Goal: Task Accomplishment & Management: Use online tool/utility

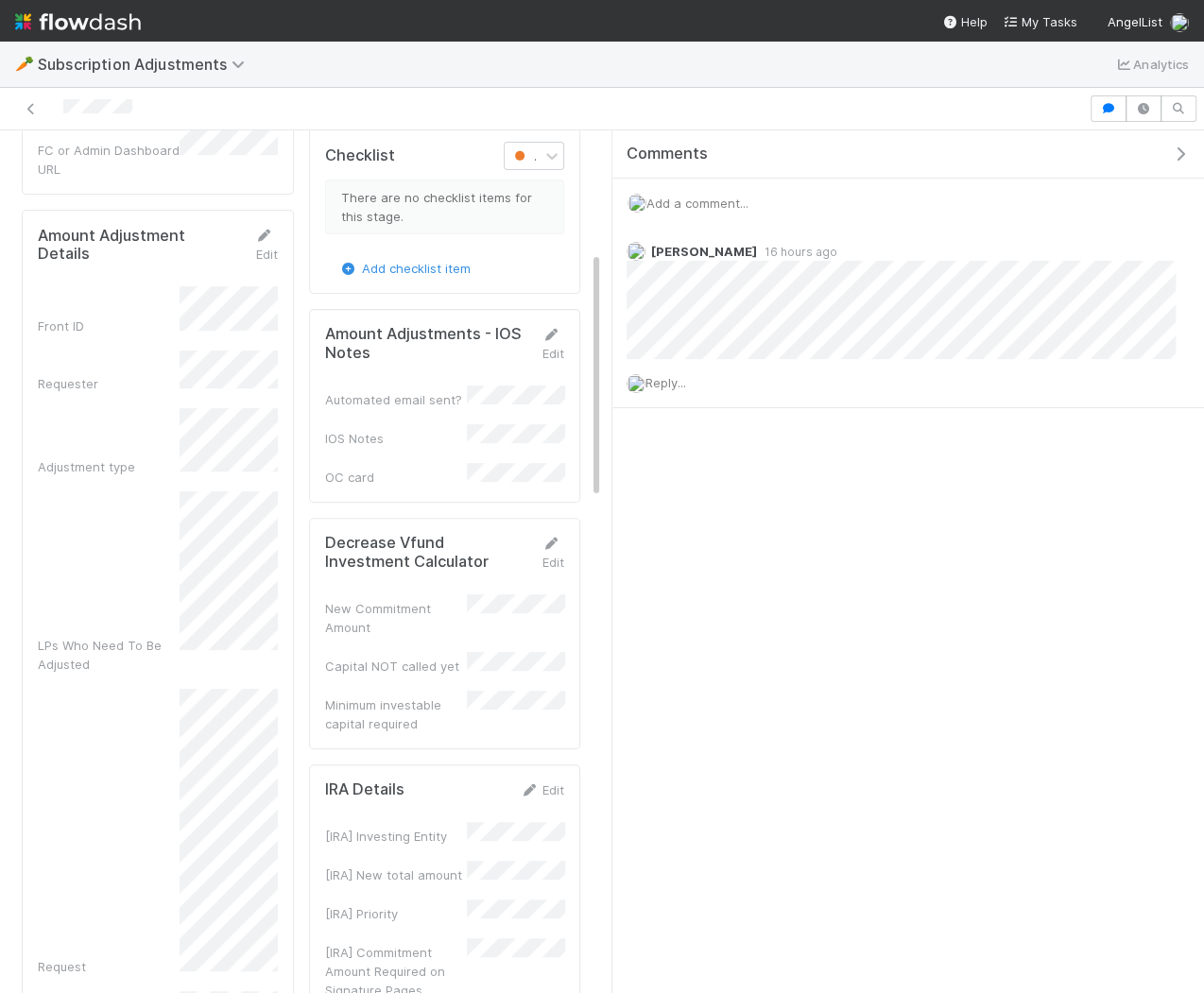
scroll to position [424, 0]
click at [263, 886] on div "Front ID Requester Adjustment type LPs Who Need To Be Adjusted Request Adjustme…" at bounding box center [157, 884] width 240 height 1199
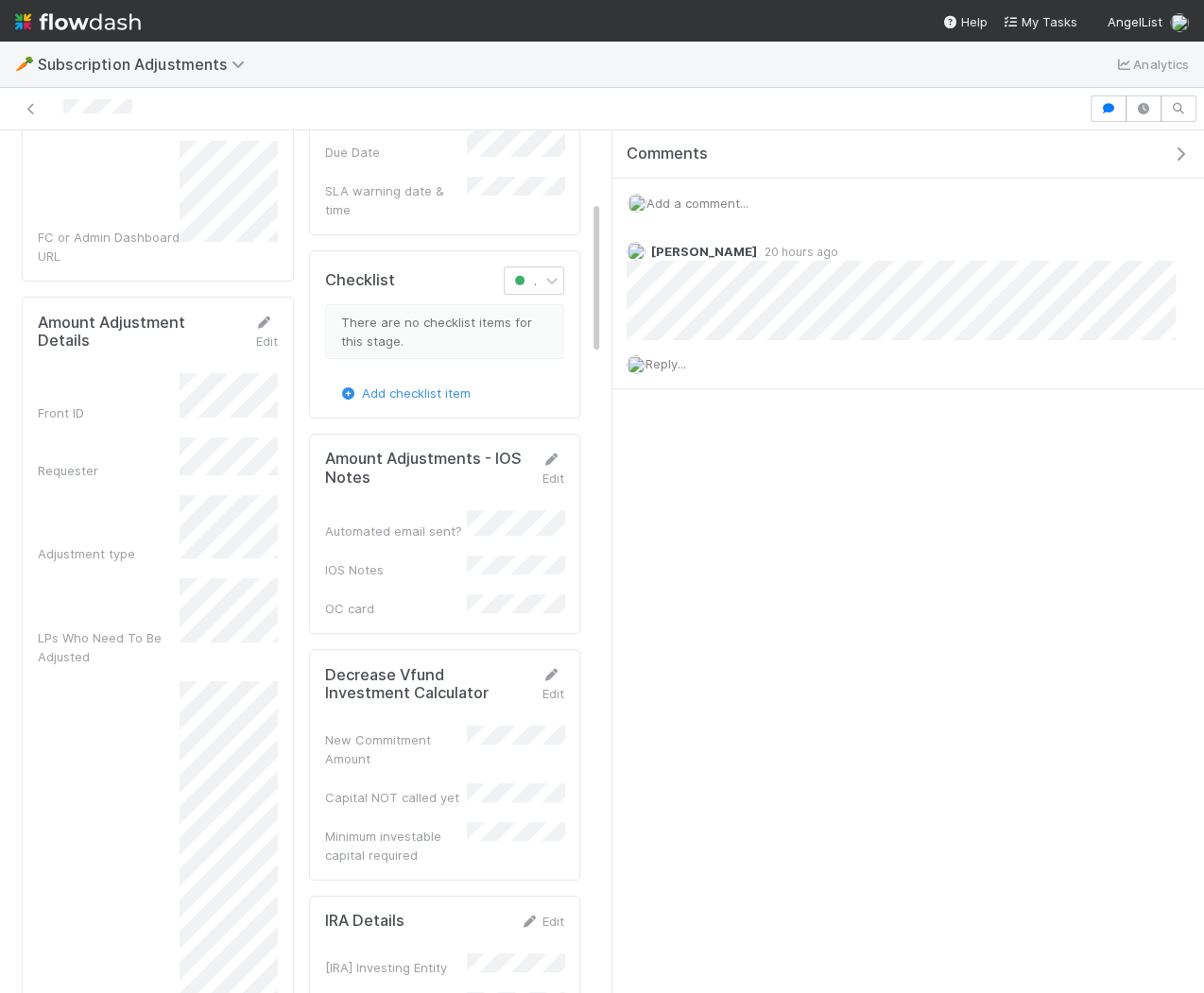
scroll to position [413, 0]
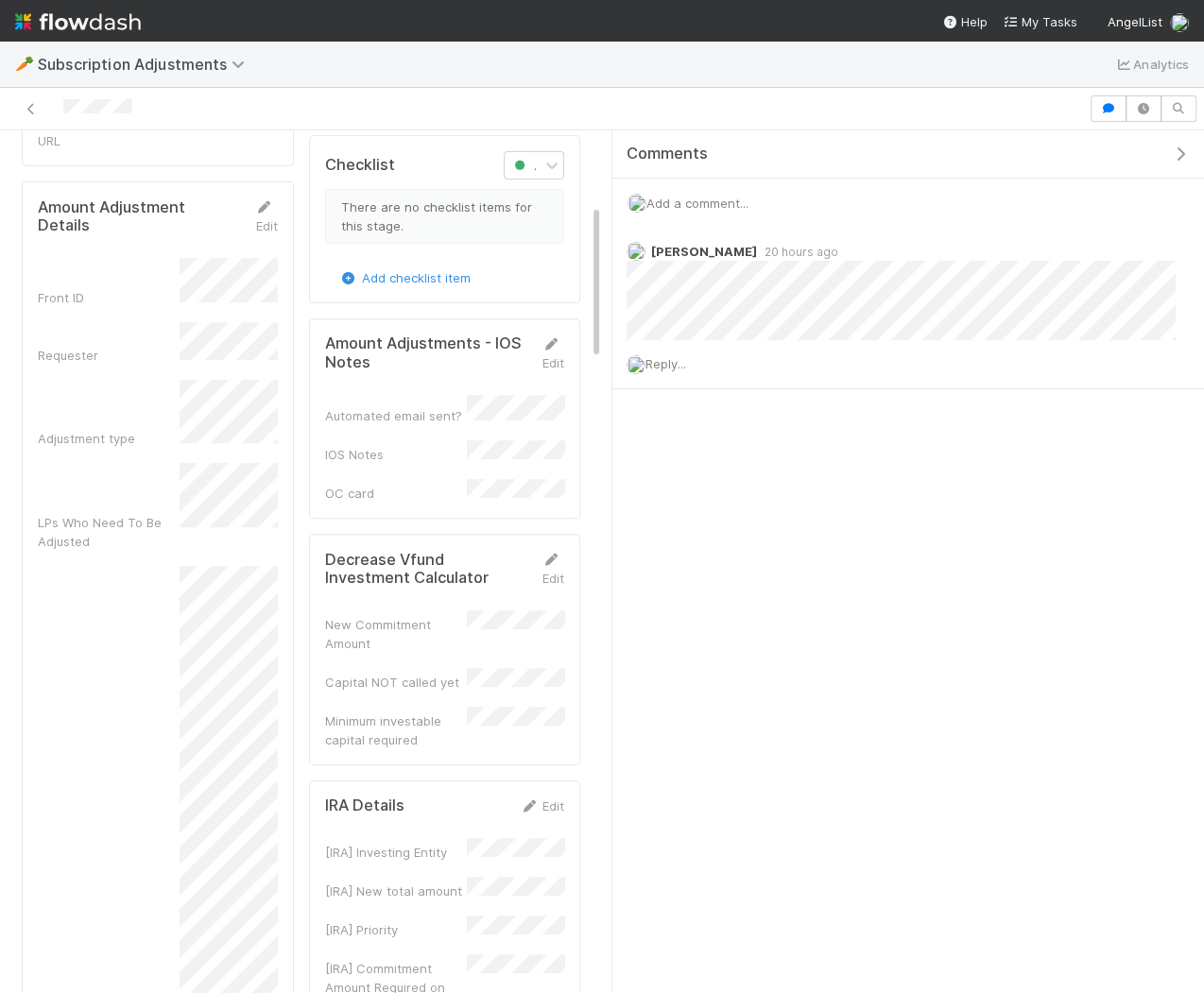
click at [132, 715] on div "Request" at bounding box center [157, 861] width 240 height 591
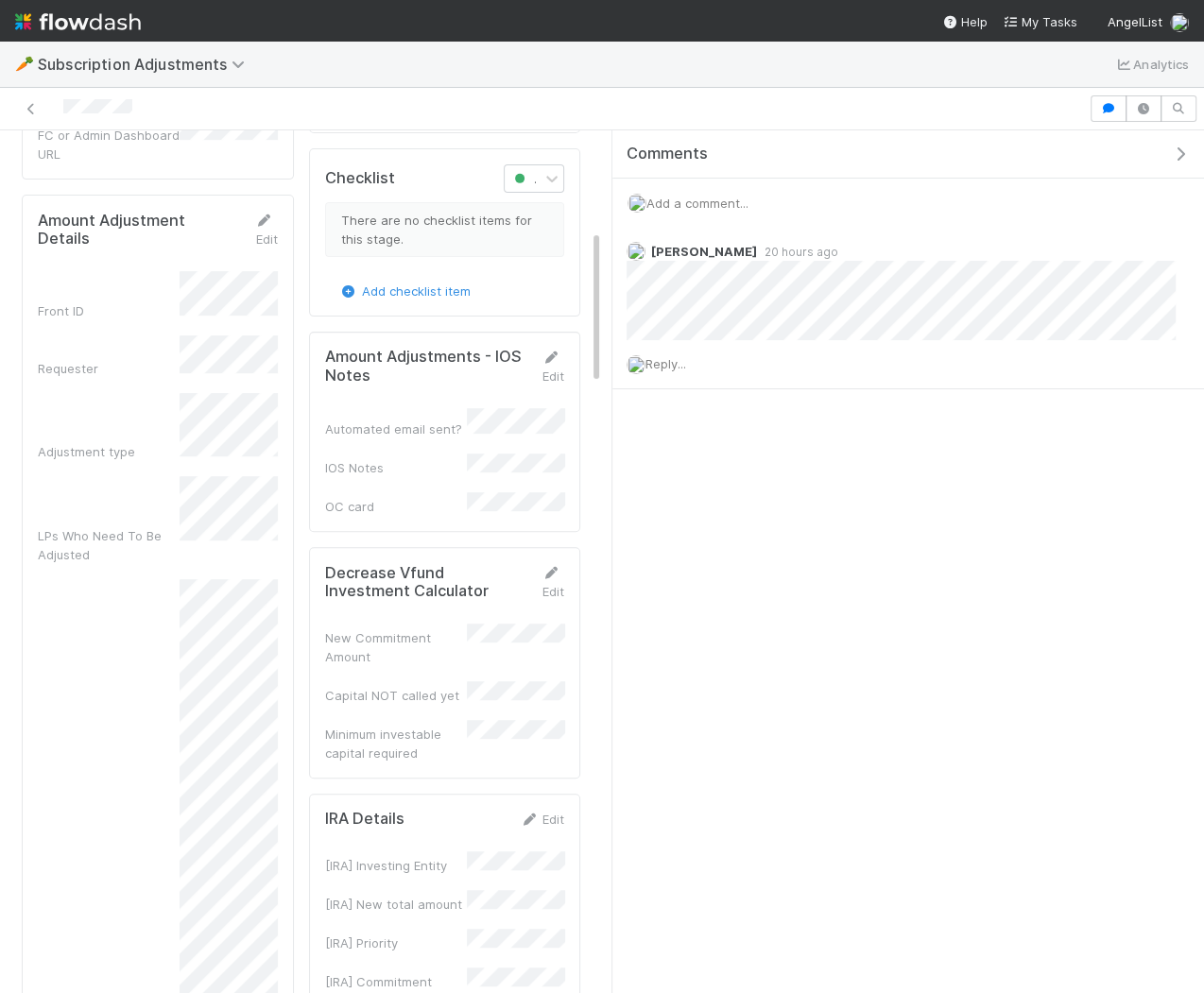
scroll to position [551, 0]
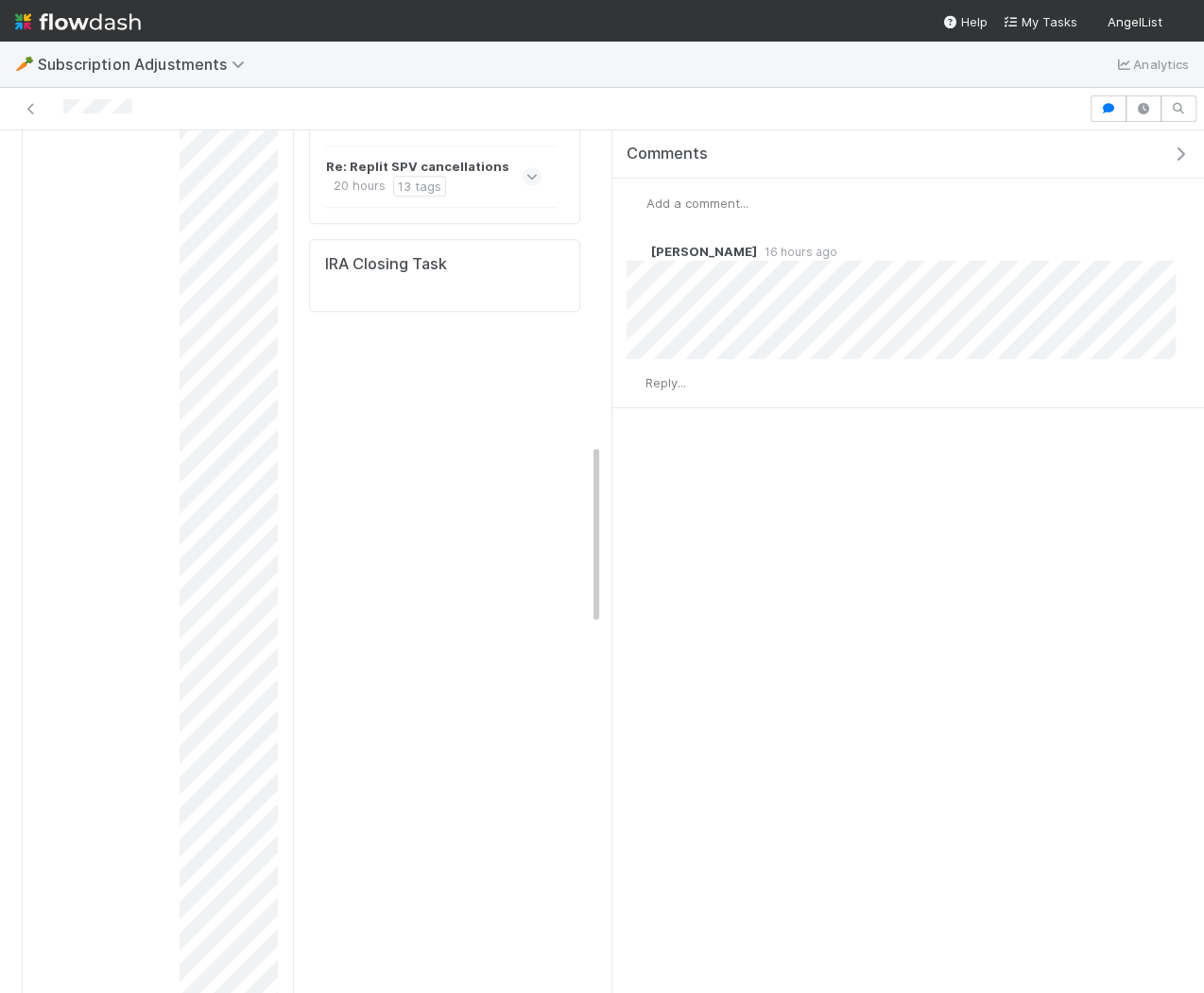
scroll to position [1550, 0]
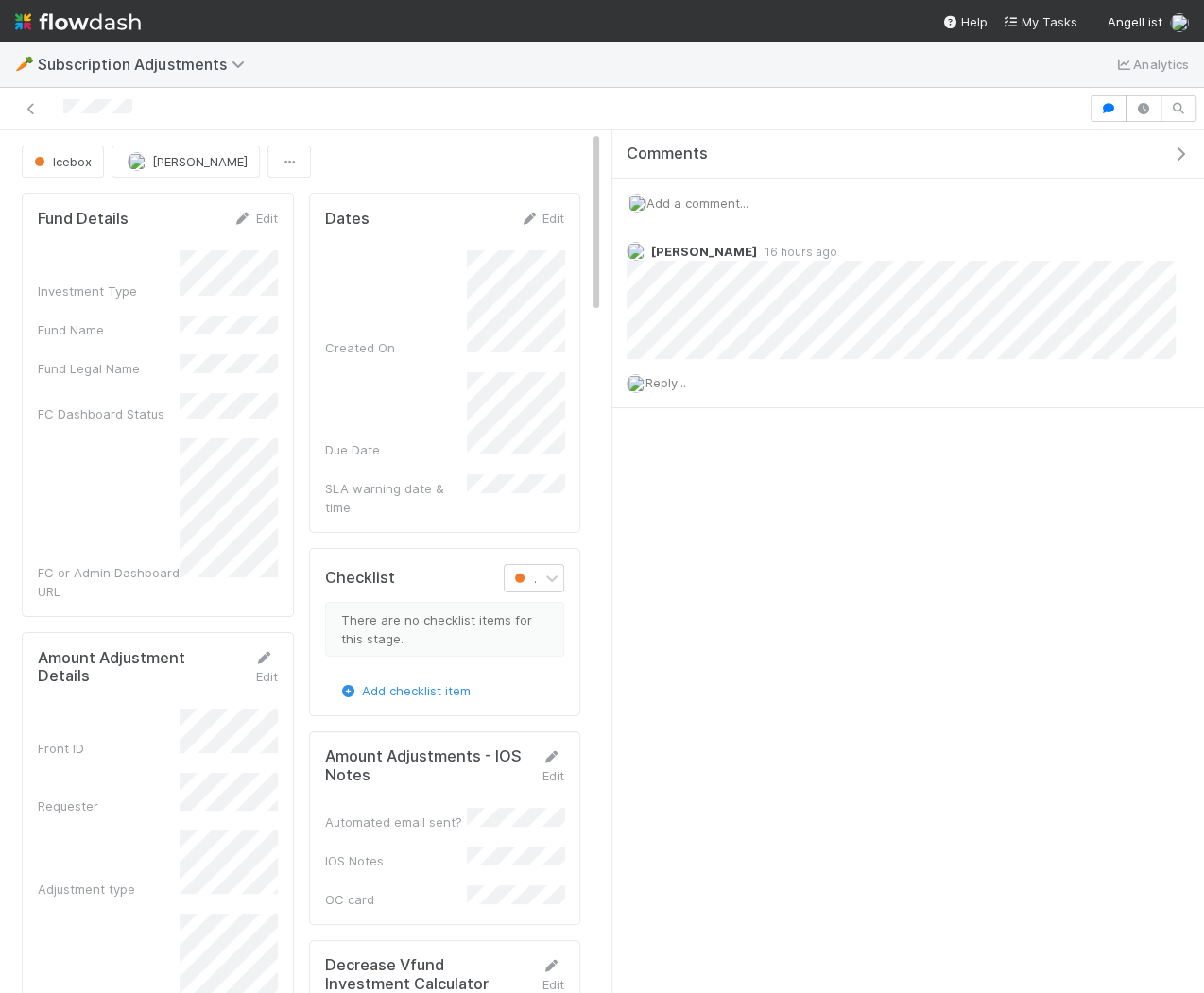
click at [712, 203] on span "Add a comment..." at bounding box center [697, 204] width 102 height 15
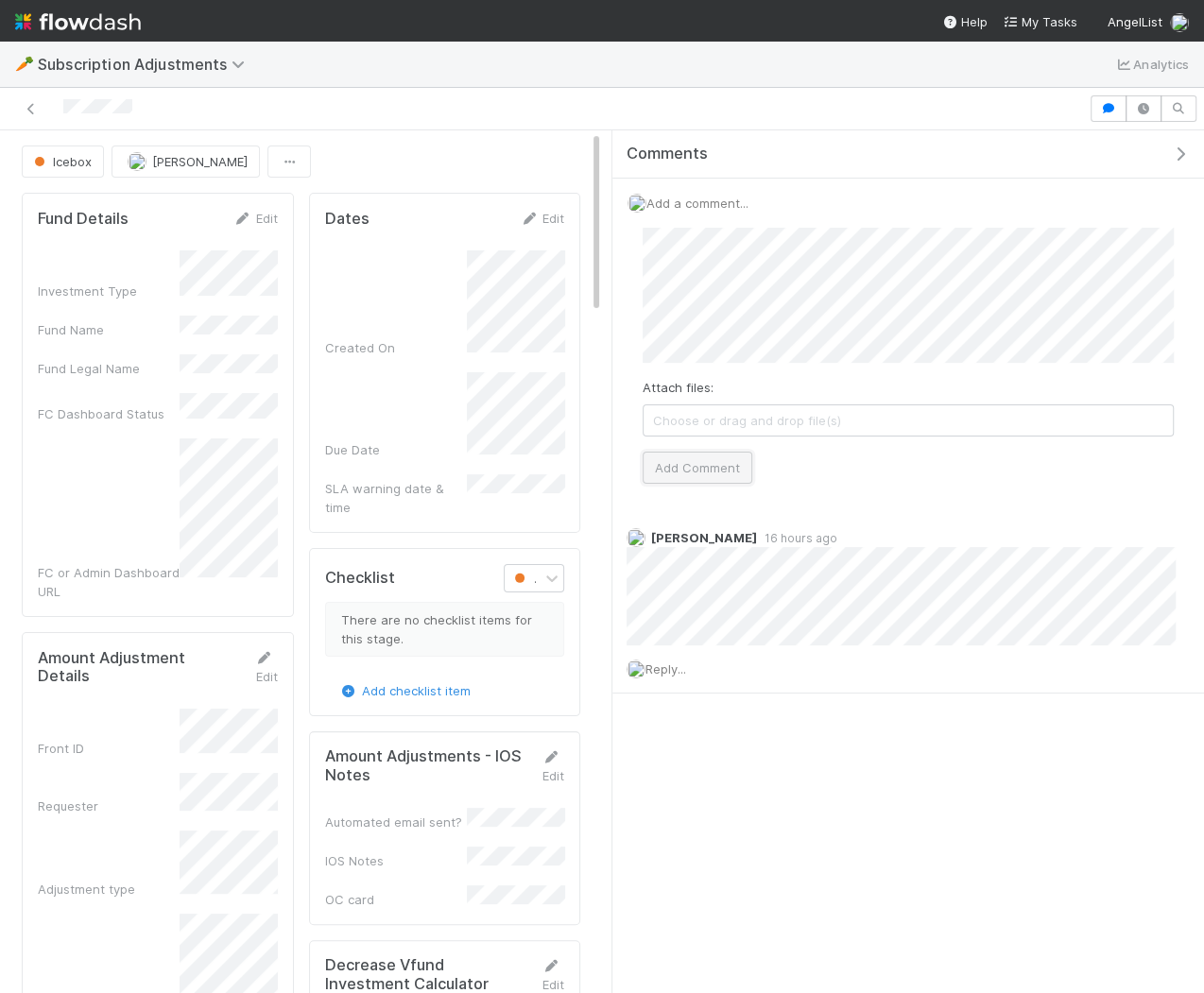
click at [687, 472] on button "Add Comment" at bounding box center [697, 467] width 109 height 32
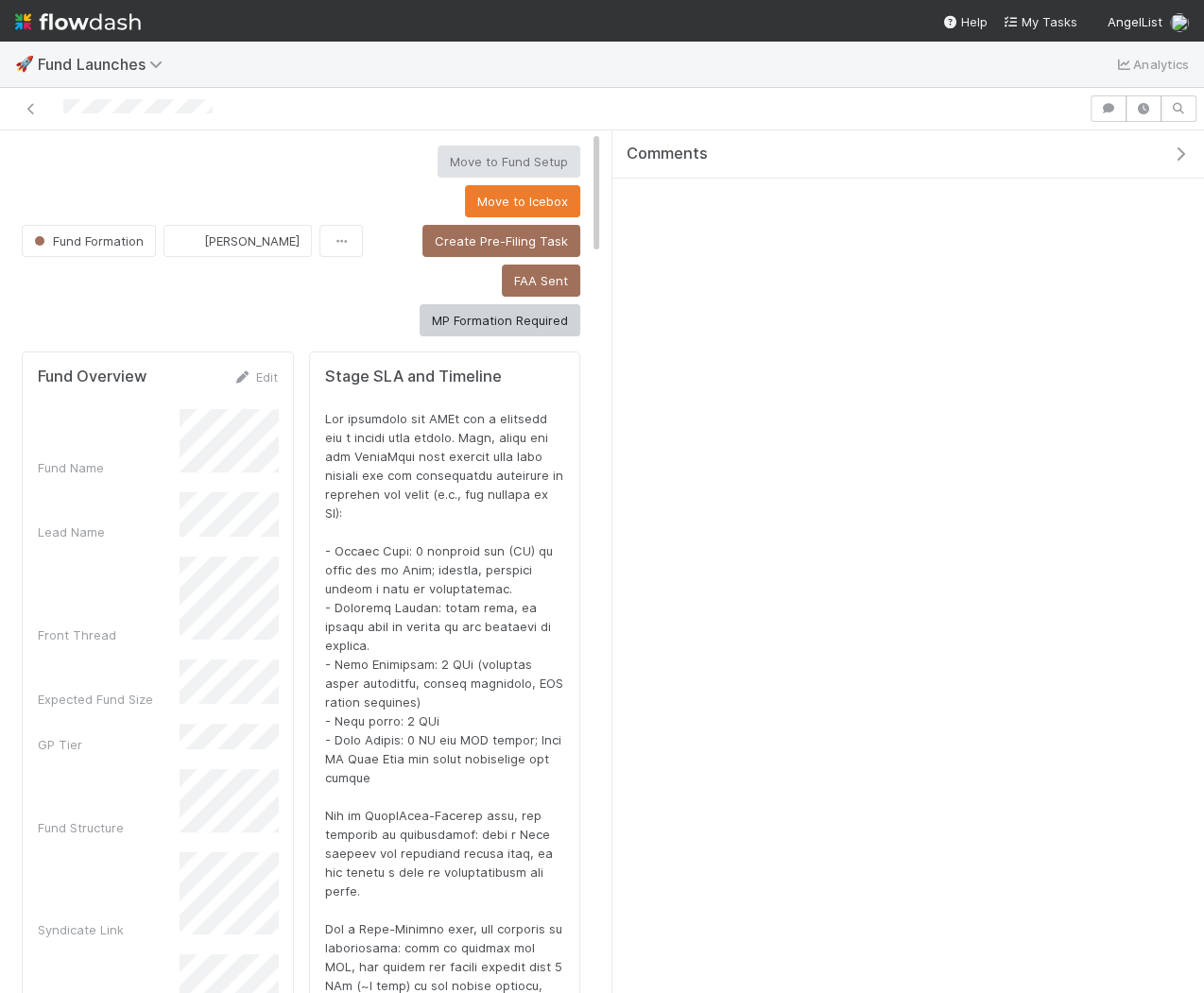
scroll to position [385, 526]
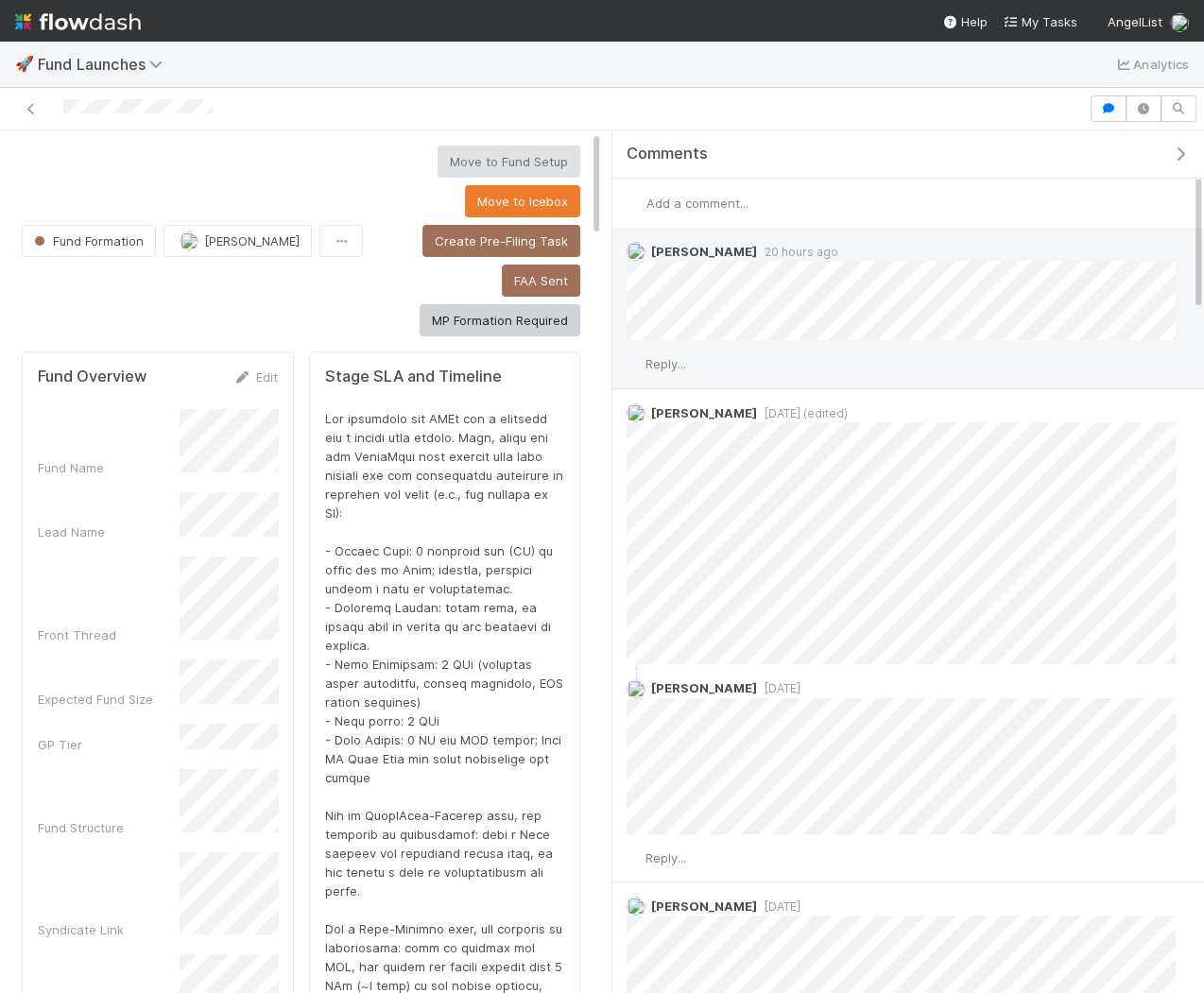
click at [674, 361] on span "Reply..." at bounding box center [665, 364] width 40 height 15
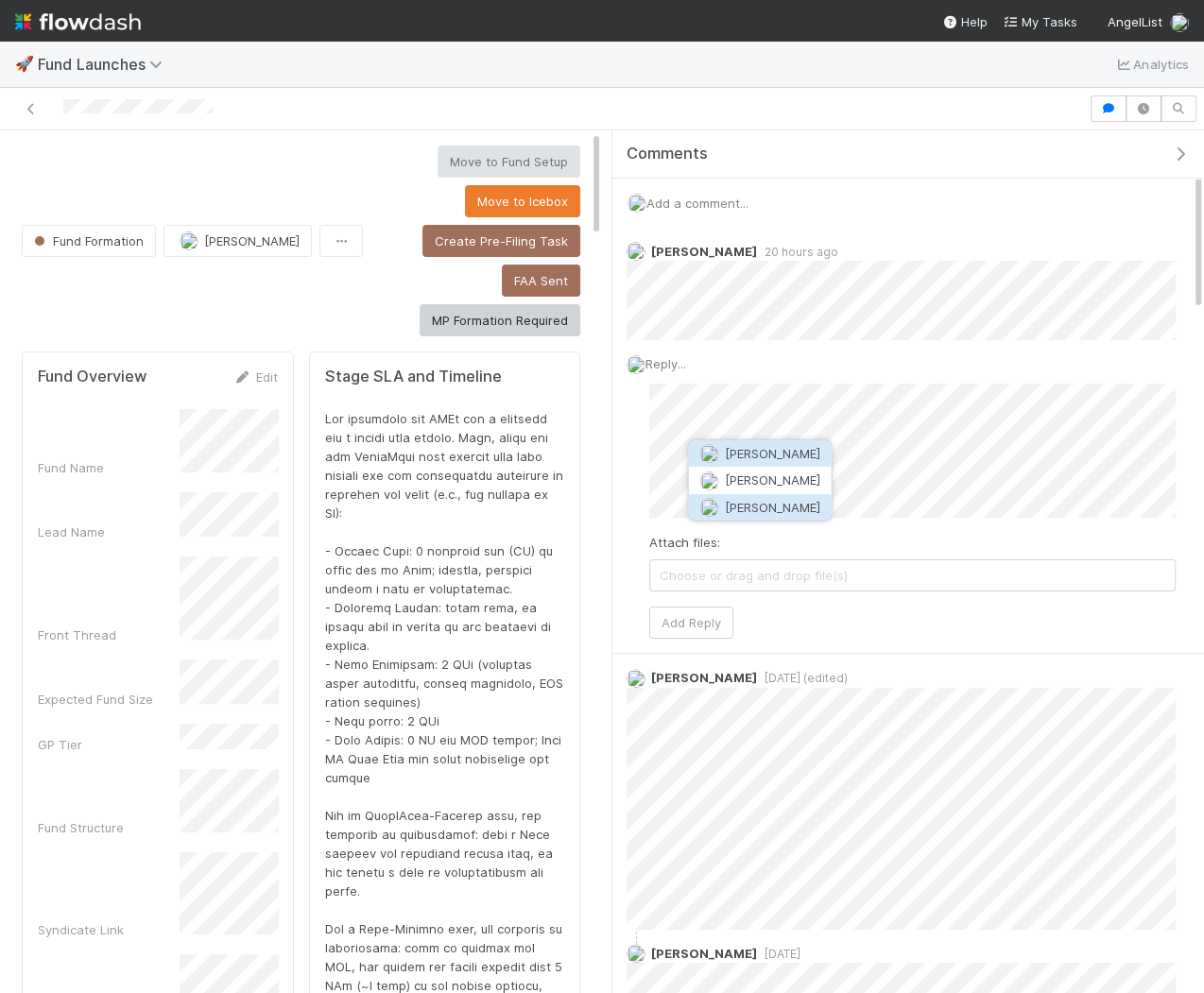
click at [735, 496] on button "Rick Segers" at bounding box center [760, 508] width 143 height 27
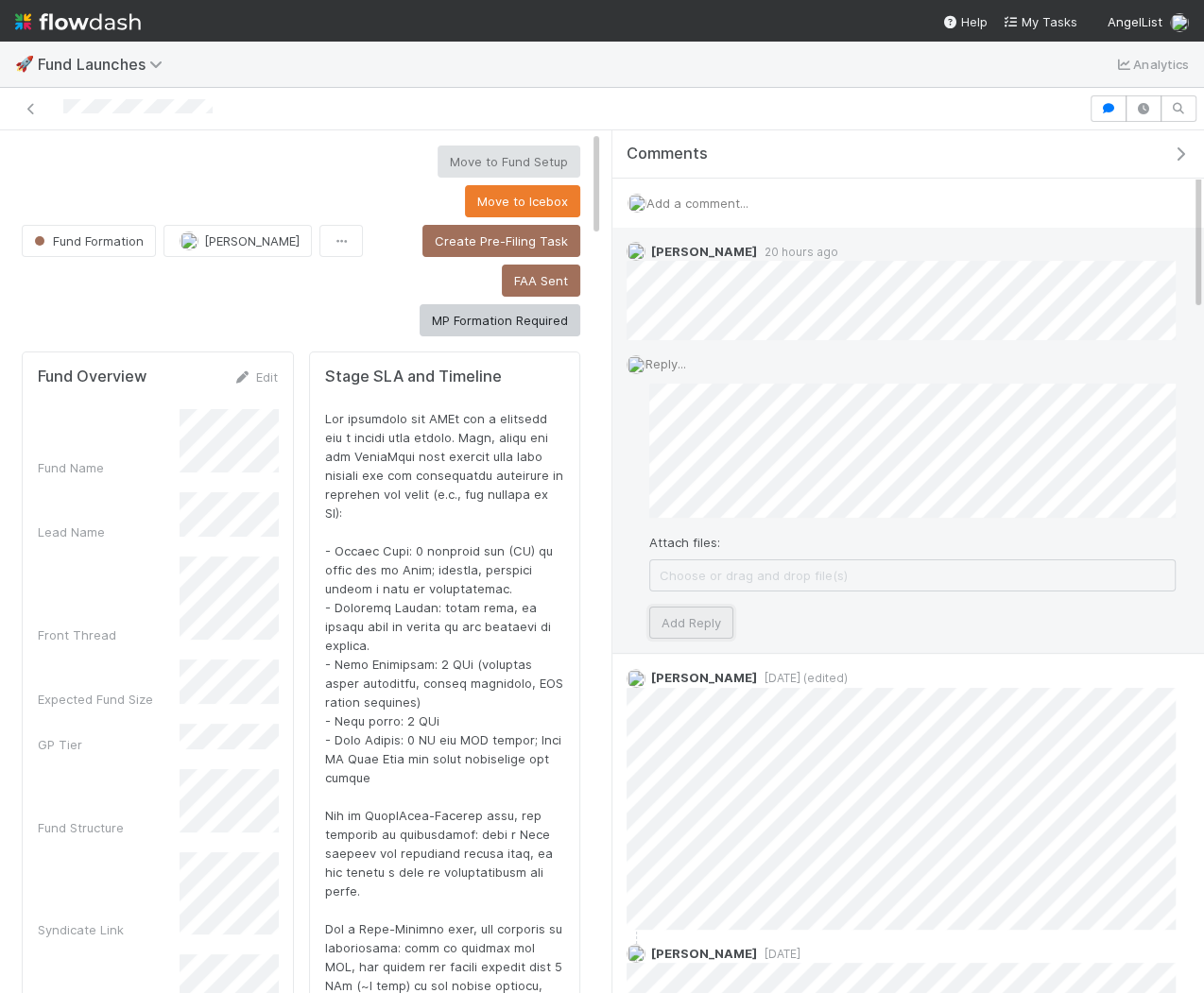
click at [692, 628] on button "Add Reply" at bounding box center [691, 622] width 84 height 32
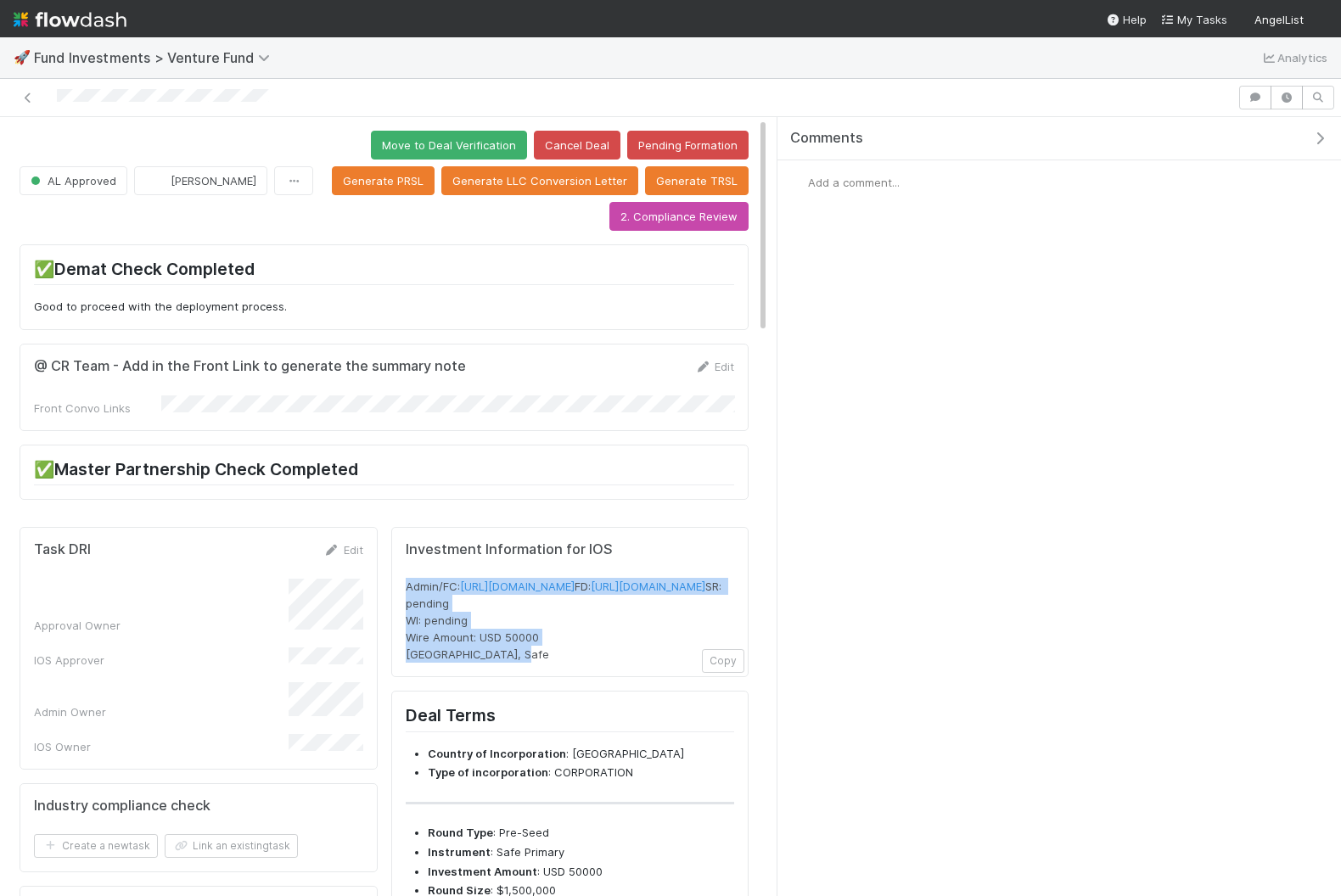
drag, startPoint x: 549, startPoint y: 708, endPoint x: 399, endPoint y: 555, distance: 214.3
click at [399, 555] on div "Investment Information for IOS Admin/FC: https://venture.angellist.com/v/admin/…" at bounding box center [570, 602] width 358 height 151
copy span "Admin/FC: https://venture.angellist.com/v/admin/funds/investment/29368 FD: http…"
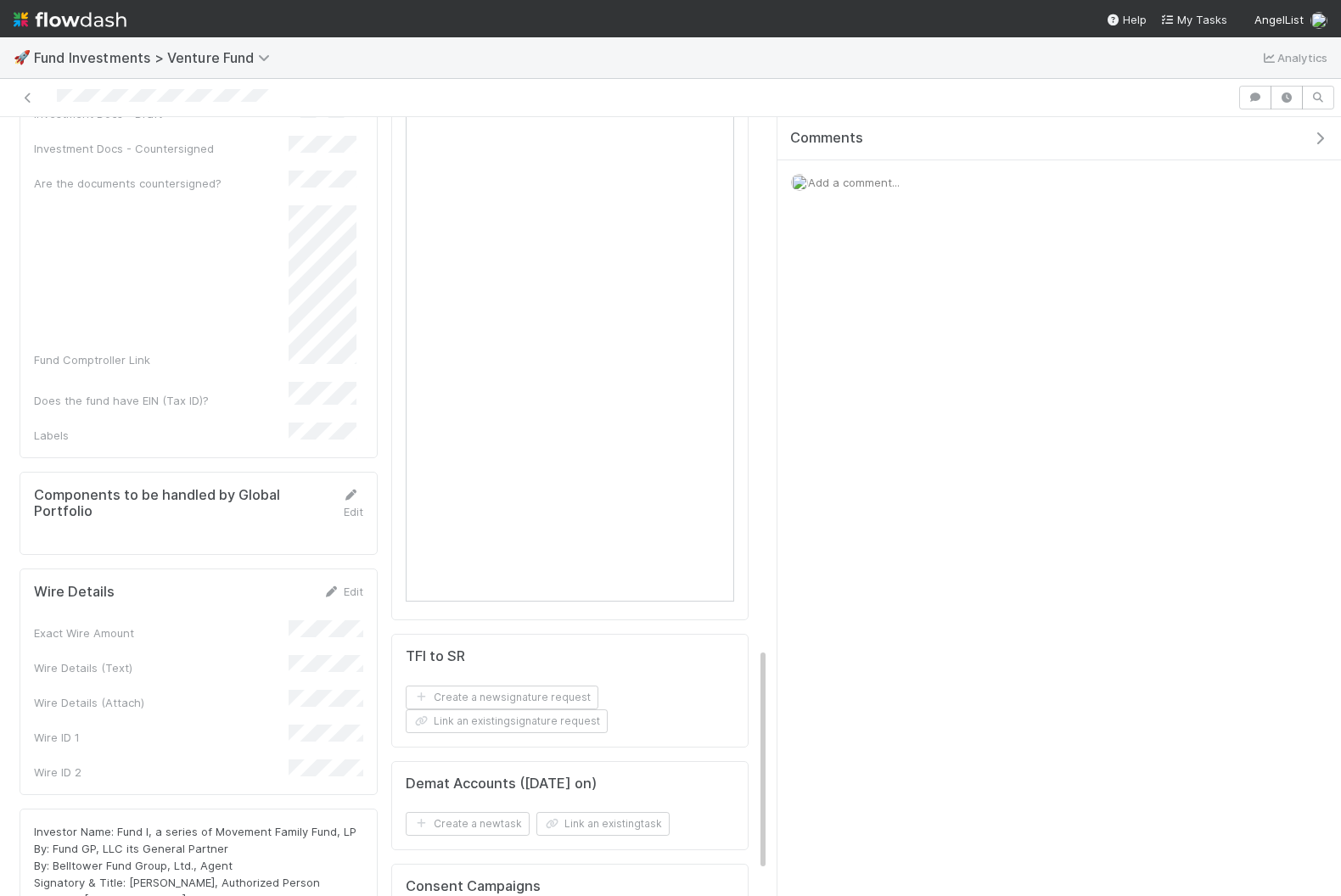
scroll to position [1845, 0]
click at [227, 808] on div "Investor Name: Fund I, a series of Movement Family Fund, LP By: Fund GP, LLC it…" at bounding box center [198, 874] width 358 height 131
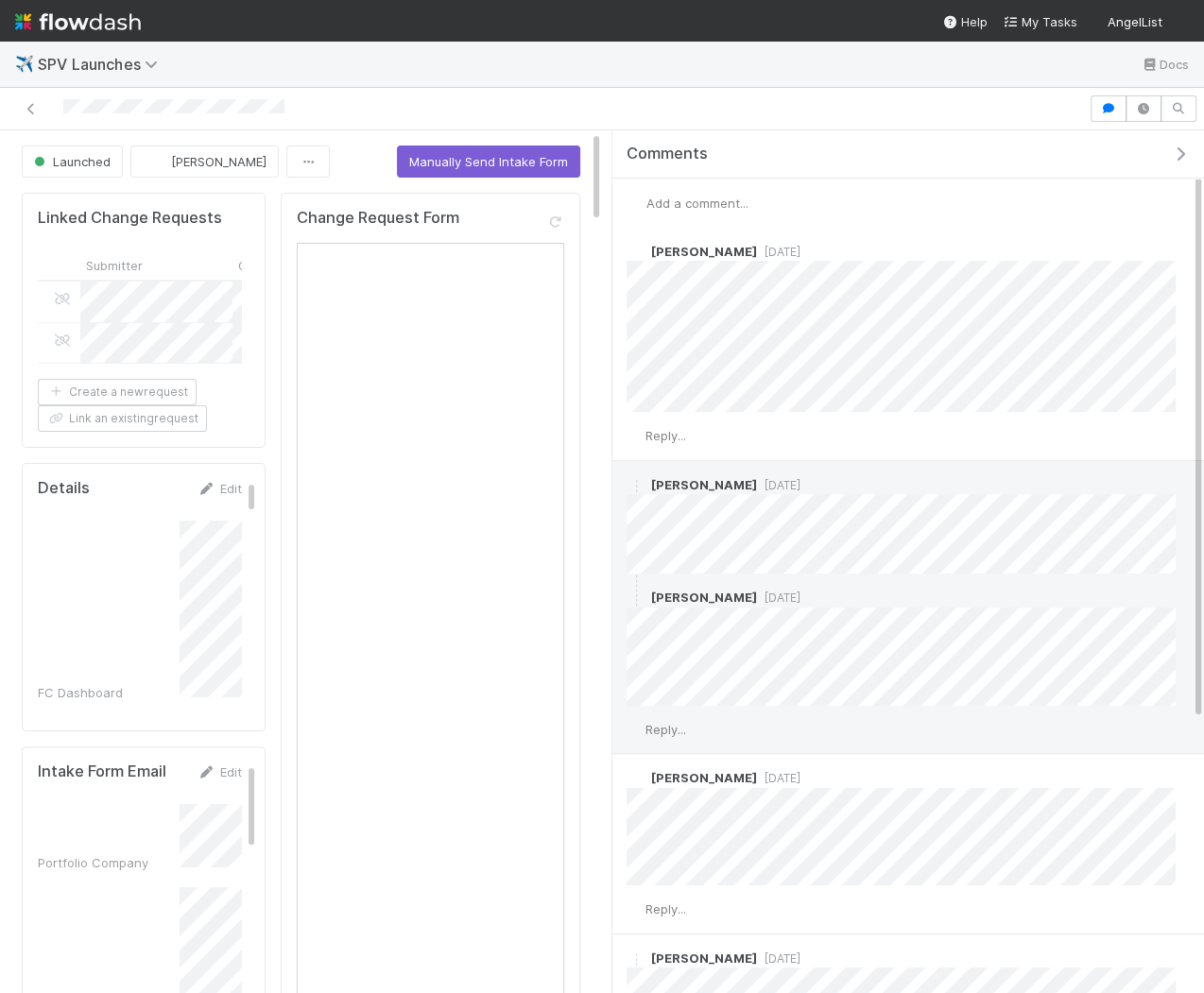
scroll to position [472, 0]
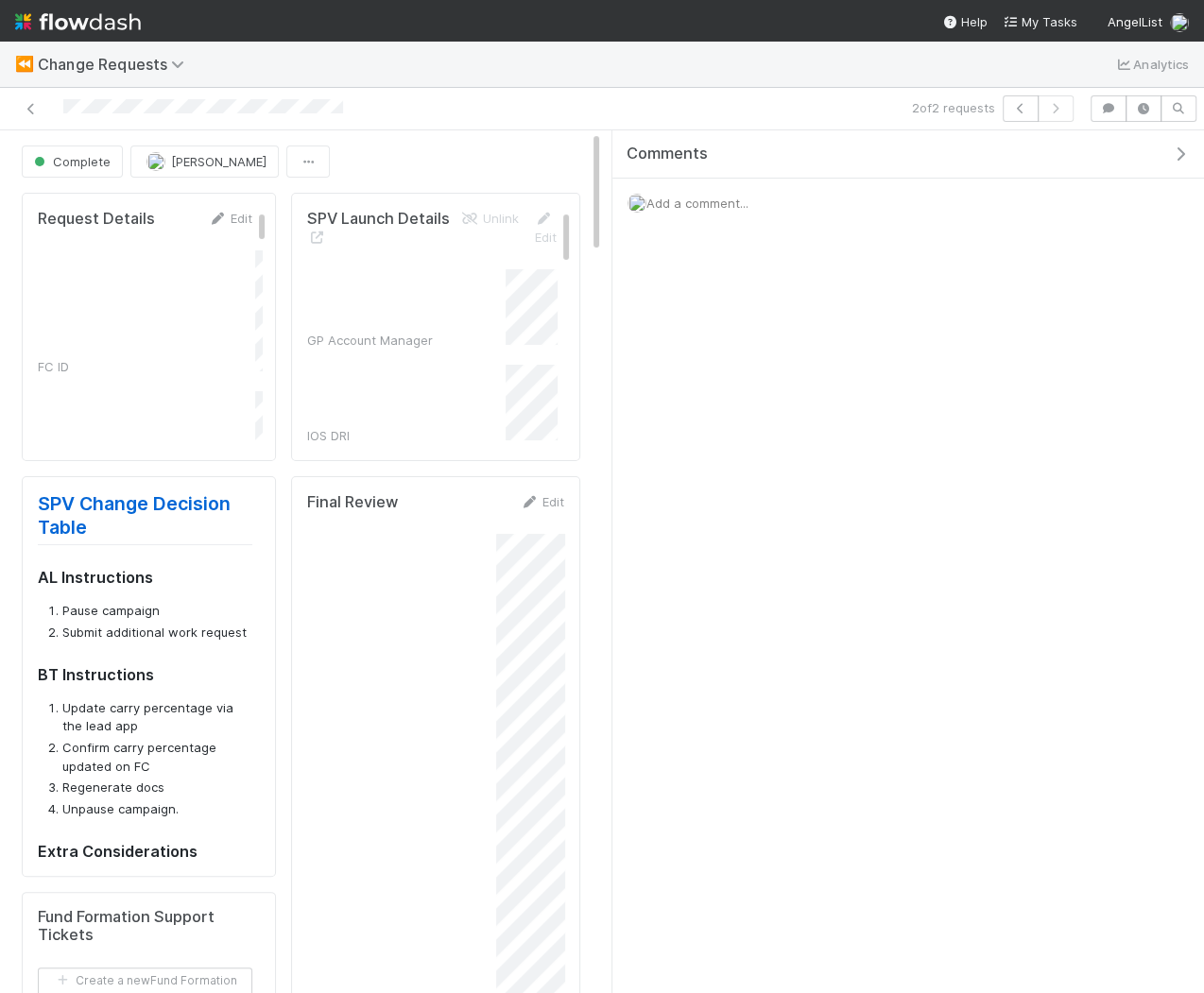
click at [1180, 157] on icon "button" at bounding box center [1181, 155] width 19 height 15
